Goal: Task Accomplishment & Management: Use online tool/utility

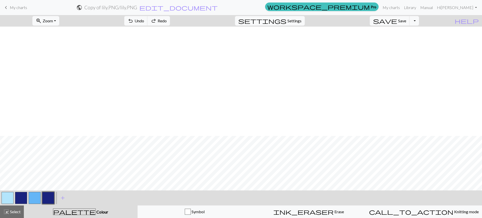
scroll to position [110, 0]
click at [9, 196] on button "button" at bounding box center [8, 198] width 12 height 12
click at [8, 199] on button "button" at bounding box center [8, 198] width 12 height 12
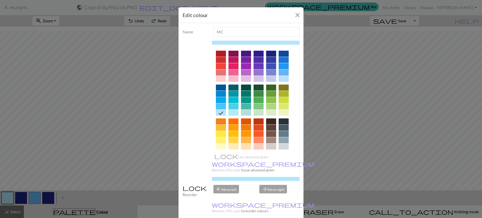
click at [266, 52] on div at bounding box center [271, 54] width 10 height 6
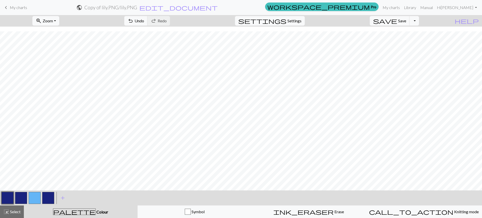
click at [51, 197] on button "button" at bounding box center [48, 198] width 12 height 12
click at [52, 197] on button "button" at bounding box center [48, 198] width 12 height 12
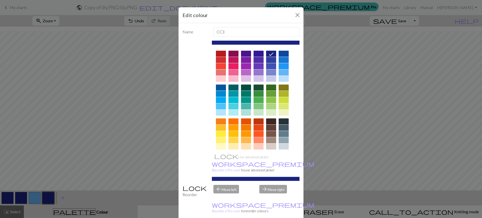
click at [220, 113] on div at bounding box center [221, 113] width 10 height 6
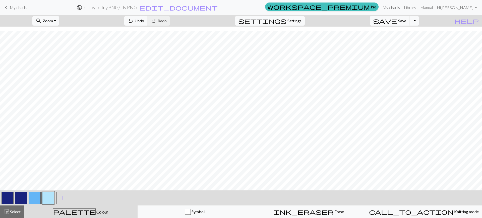
click at [21, 198] on button "button" at bounding box center [21, 198] width 12 height 12
click at [21, 193] on button "button" at bounding box center [21, 198] width 12 height 12
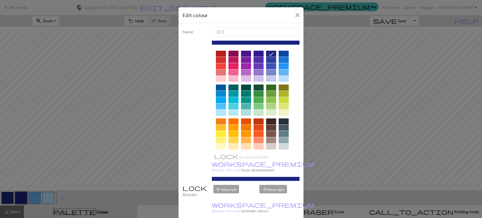
click at [217, 112] on div at bounding box center [221, 113] width 10 height 6
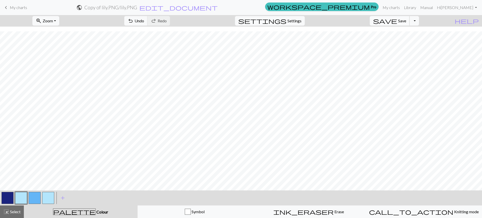
click at [406, 22] on span "Save" at bounding box center [402, 20] width 8 height 5
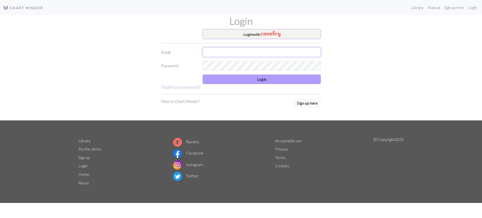
type input "[EMAIL_ADDRESS][DOMAIN_NAME]"
click at [275, 77] on button "Login" at bounding box center [262, 80] width 118 height 10
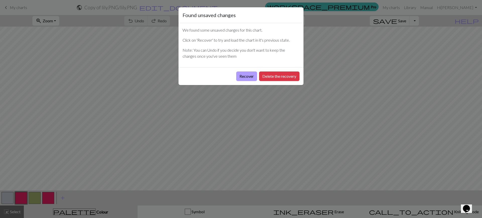
click at [253, 75] on button "Recover" at bounding box center [246, 77] width 21 height 10
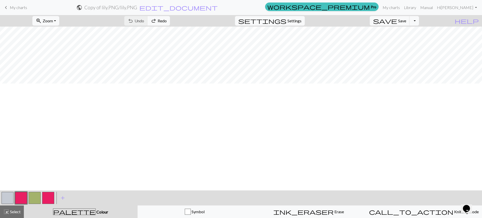
scroll to position [120, 0]
